Goal: Task Accomplishment & Management: Use online tool/utility

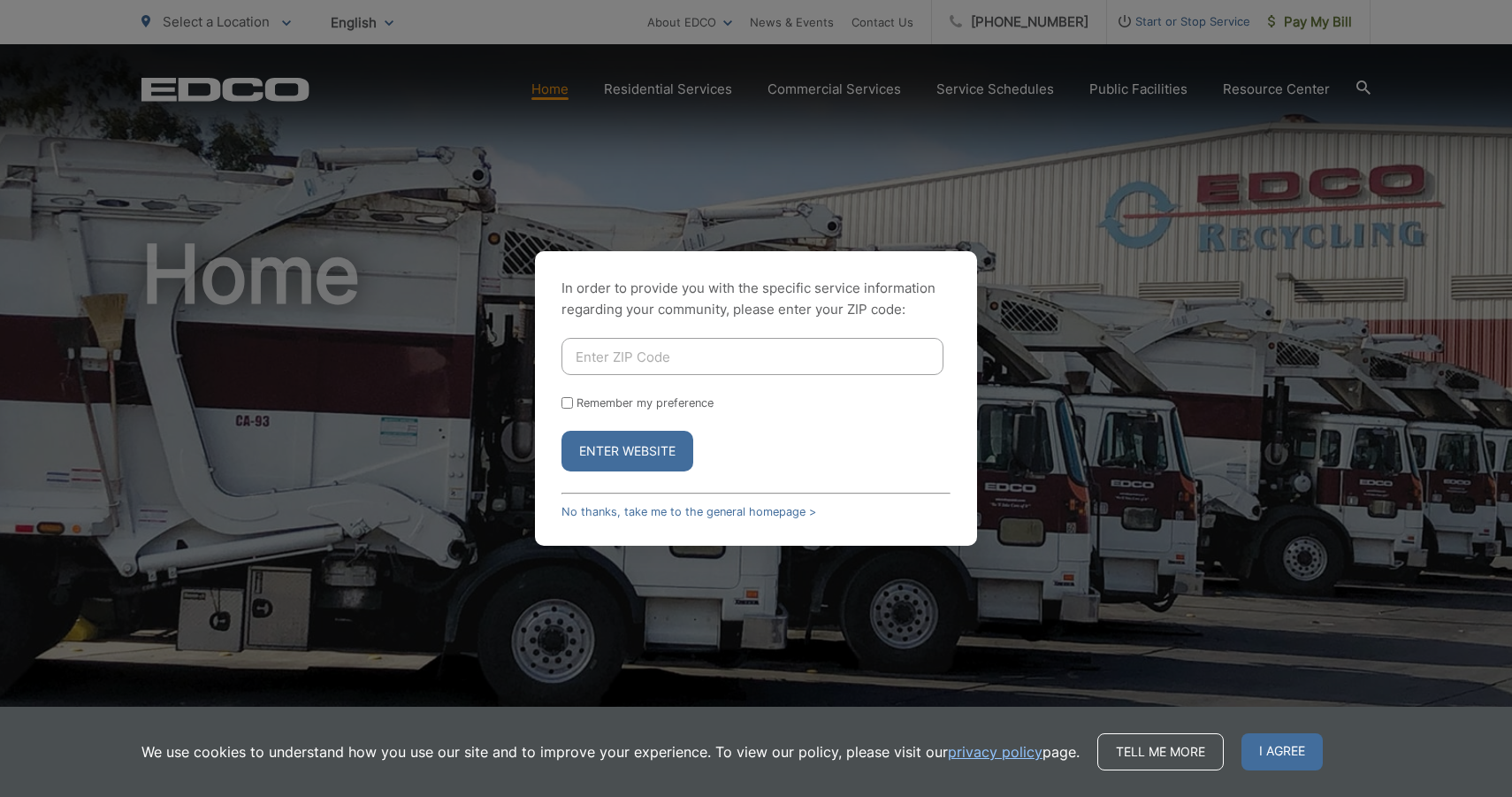
click at [694, 352] on input "Enter ZIP Code" at bounding box center [752, 356] width 382 height 37
type input "92084"
click at [652, 445] on button "Enter Website" at bounding box center [627, 451] width 131 height 40
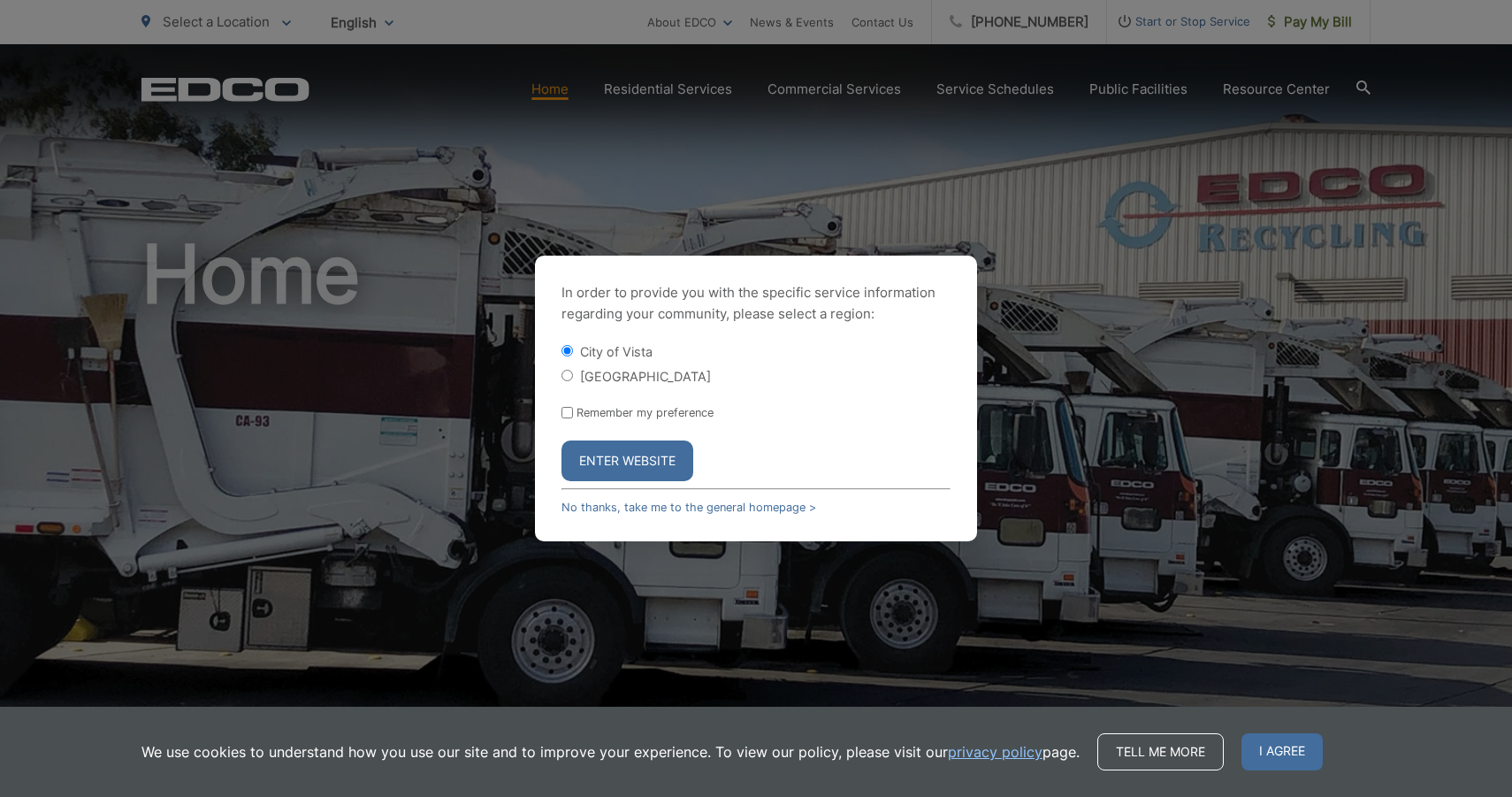
click at [619, 374] on label "[GEOGRAPHIC_DATA]" at bounding box center [645, 376] width 130 height 15
click at [573, 374] on input "[GEOGRAPHIC_DATA]" at bounding box center [567, 376] width 12 height 12
radio input "true"
click at [641, 460] on button "Enter Website" at bounding box center [627, 460] width 131 height 40
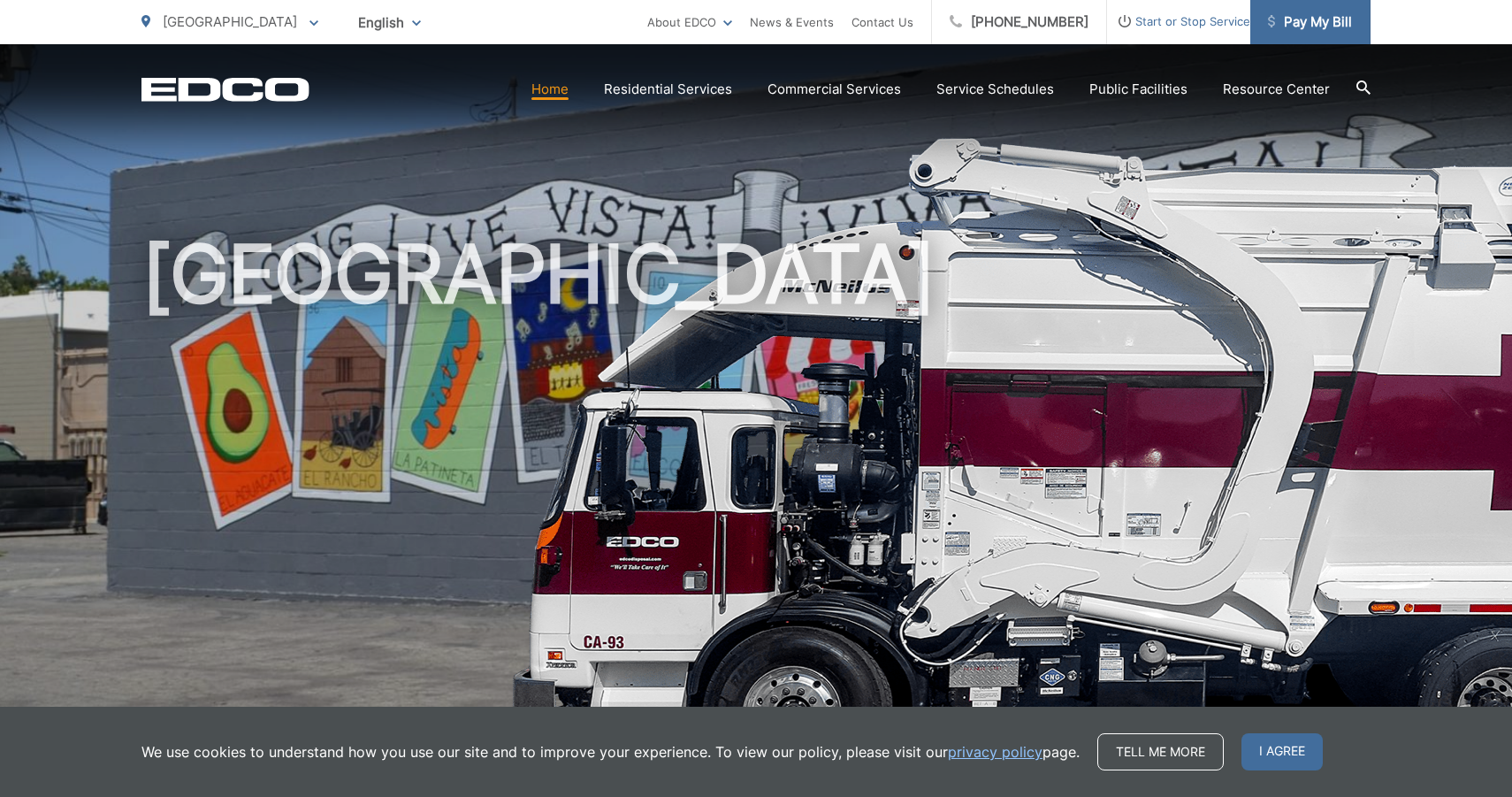
click at [1305, 19] on span "Pay My Bill" at bounding box center [1310, 23] width 84 height 22
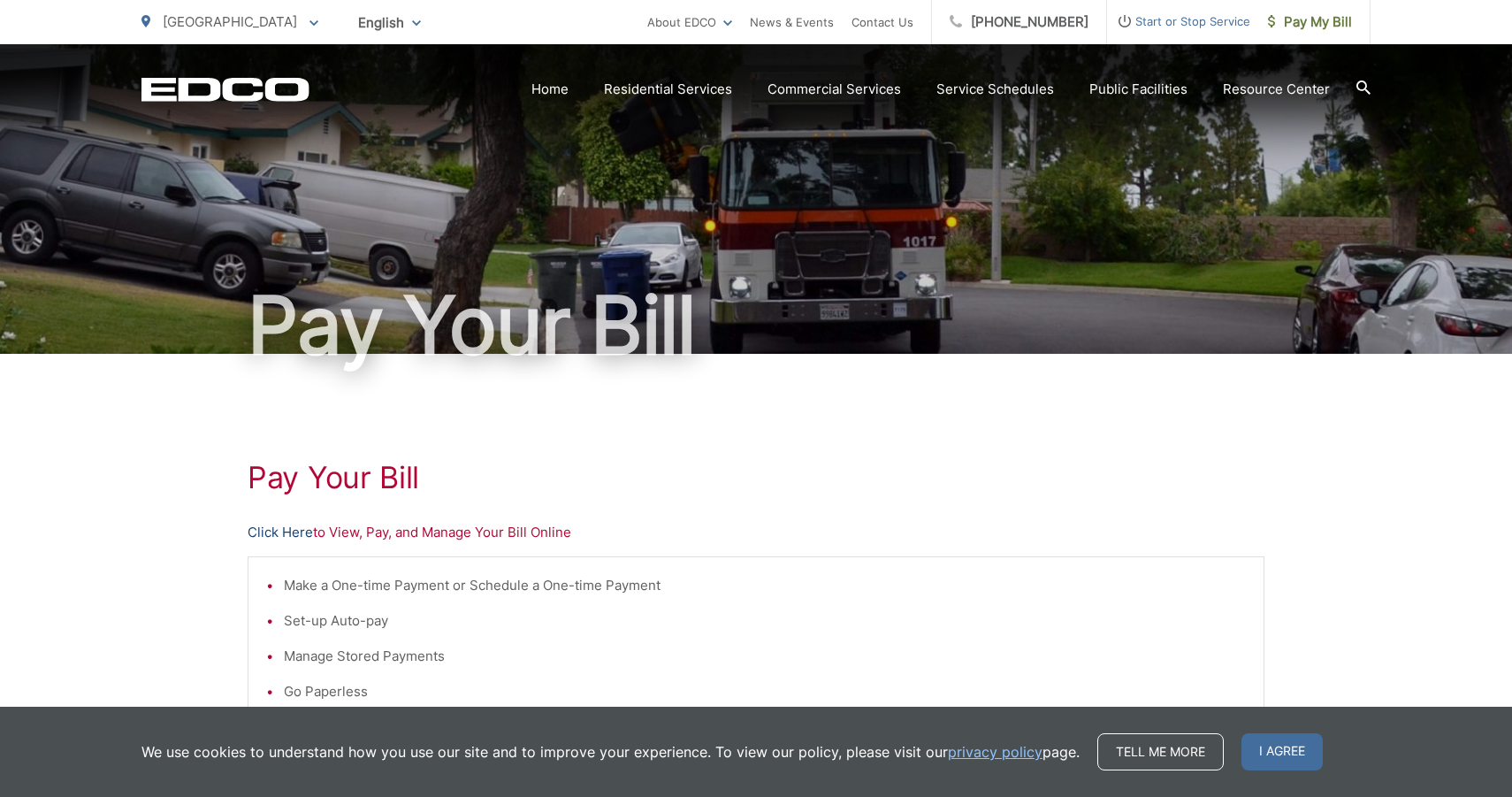
click at [295, 529] on link "Click Here" at bounding box center [280, 533] width 66 height 22
